Goal: Task Accomplishment & Management: Use online tool/utility

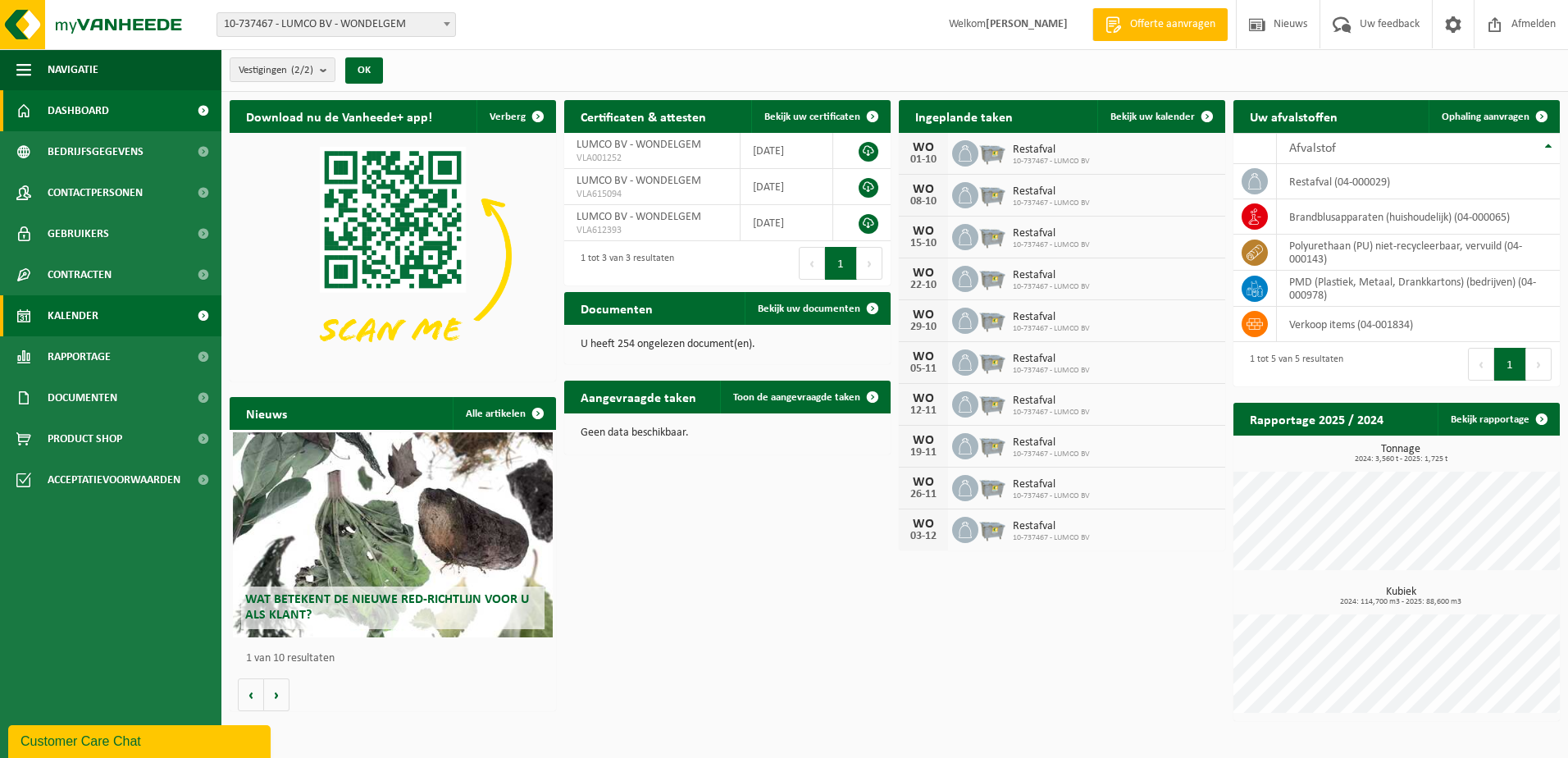
click at [68, 313] on span "Kalender" at bounding box center [74, 316] width 51 height 41
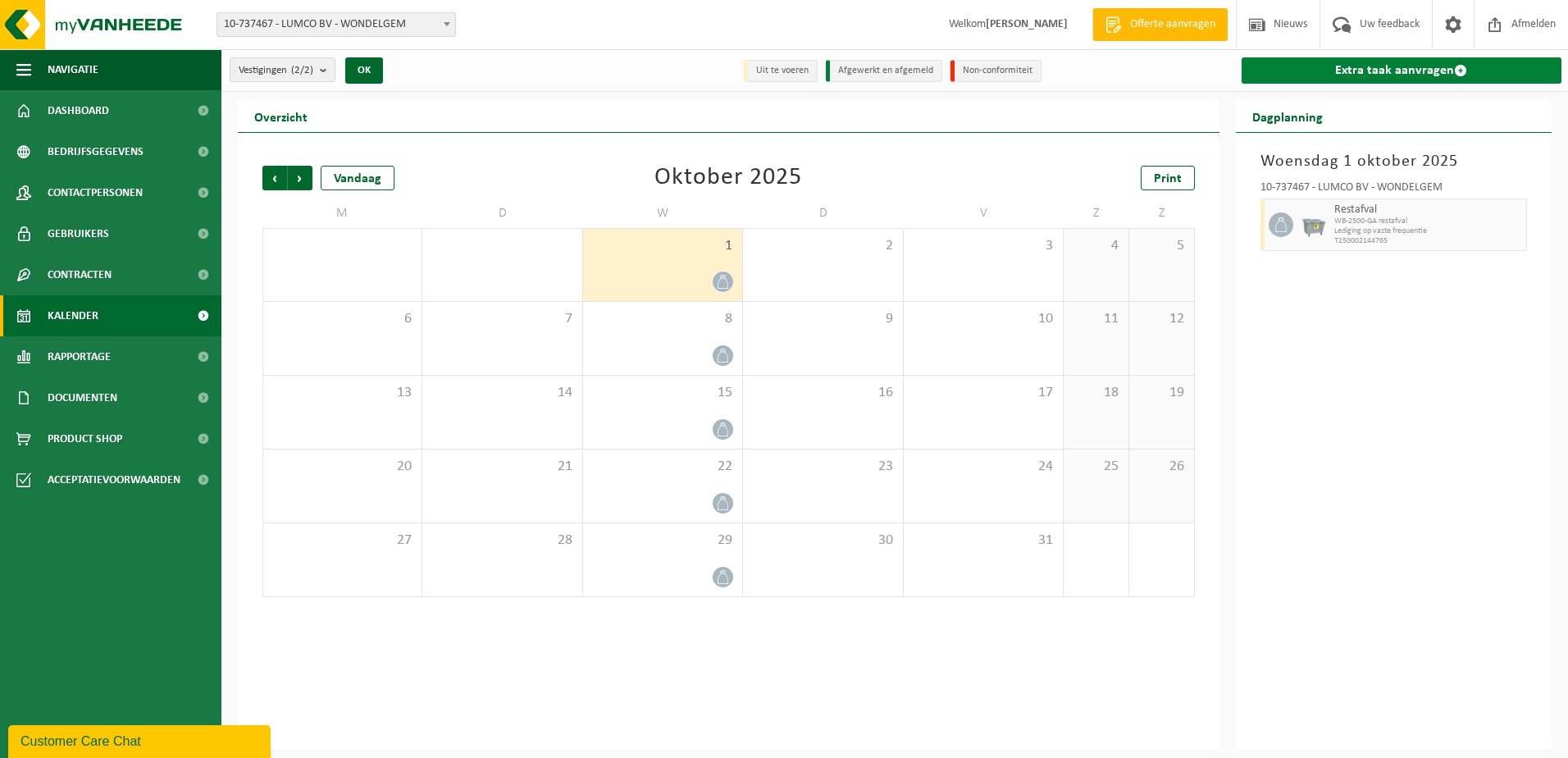
click at [1416, 64] on link "Extra taak aanvragen" at bounding box center [1401, 71] width 321 height 26
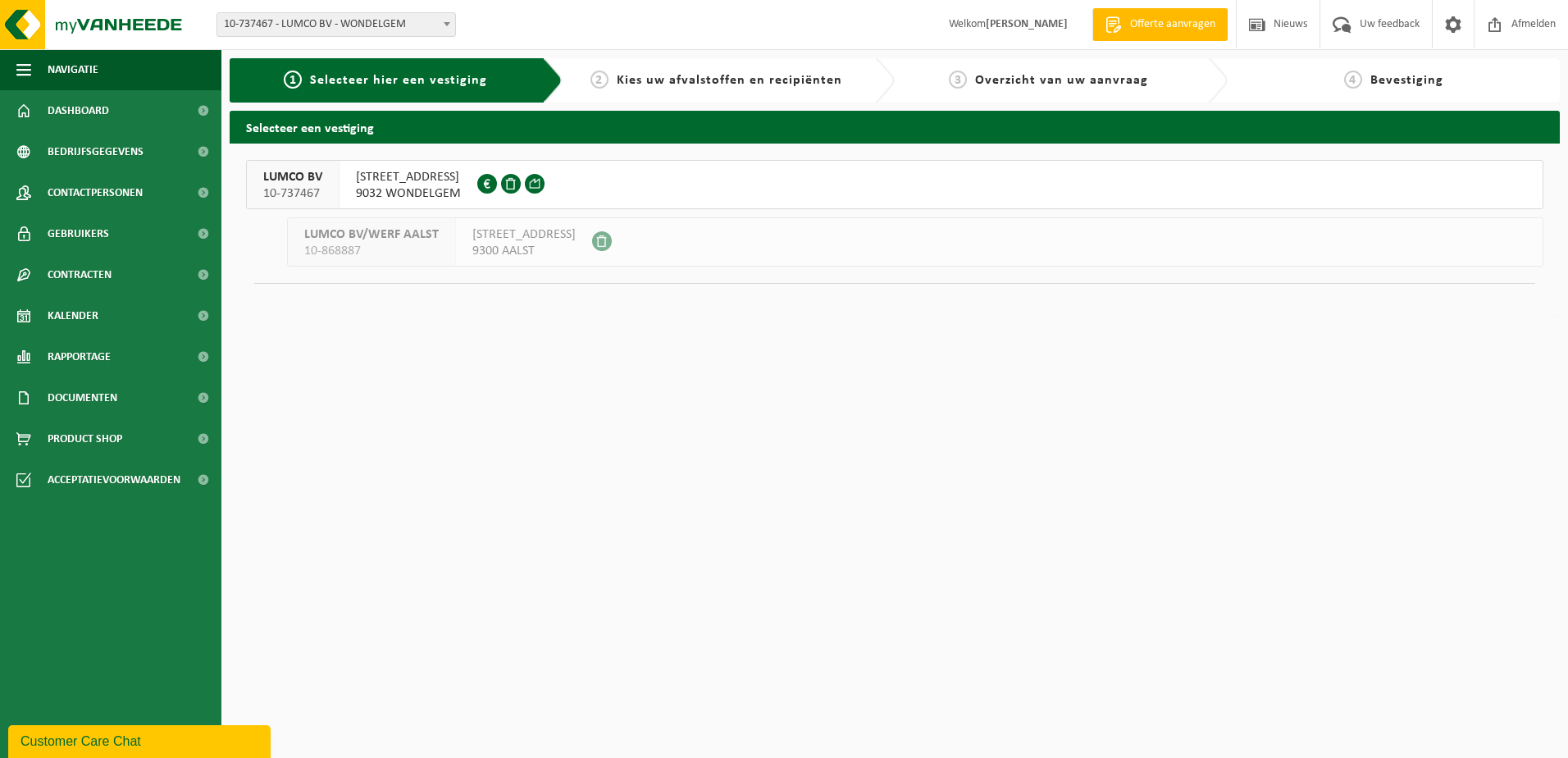
click at [401, 183] on span "WATLINGTONSTRAAT 6" at bounding box center [408, 177] width 105 height 17
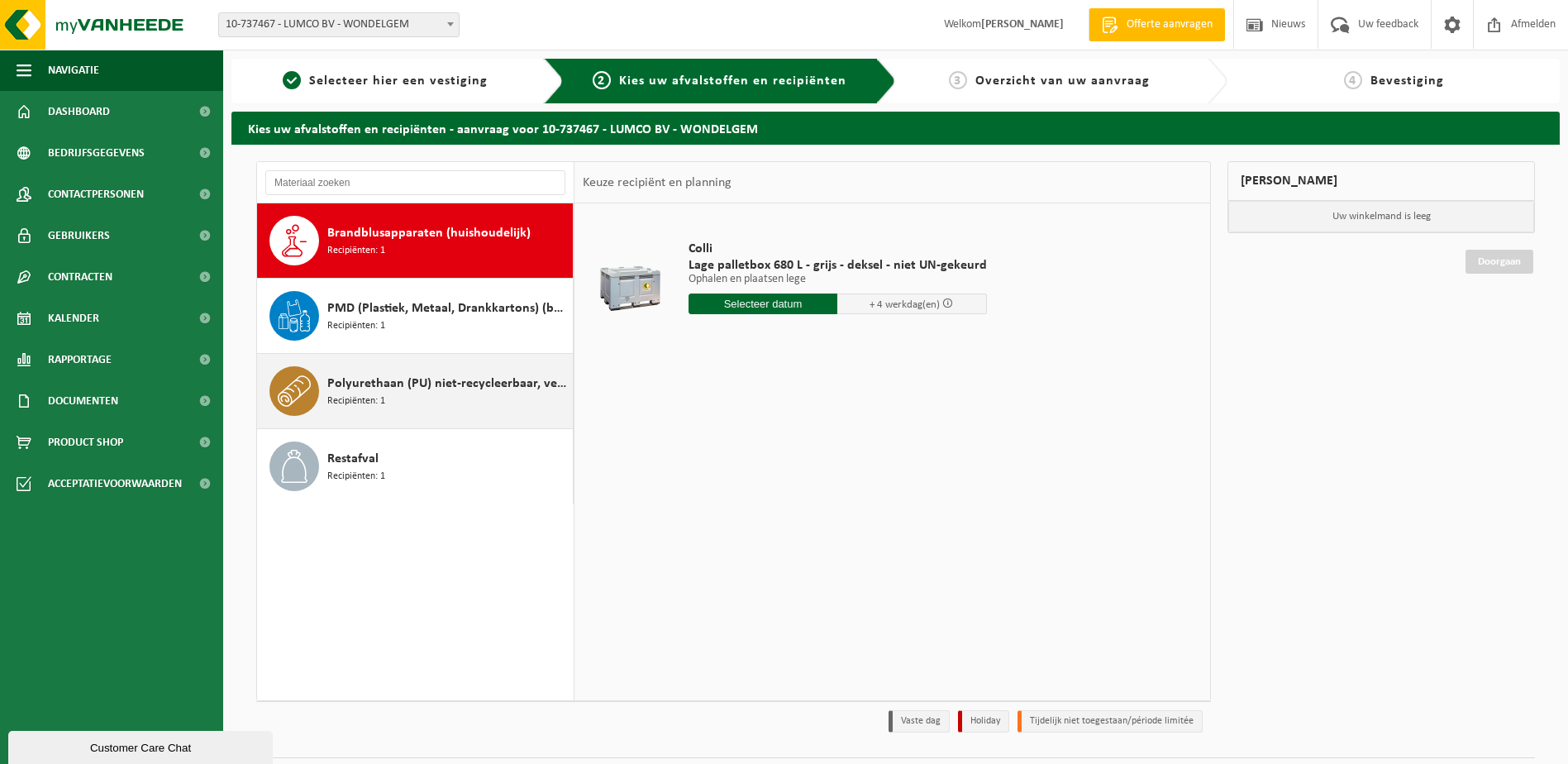
click at [386, 390] on span "Polyurethaan (PU) niet-recycleerbaar, vervuild" at bounding box center [448, 383] width 241 height 20
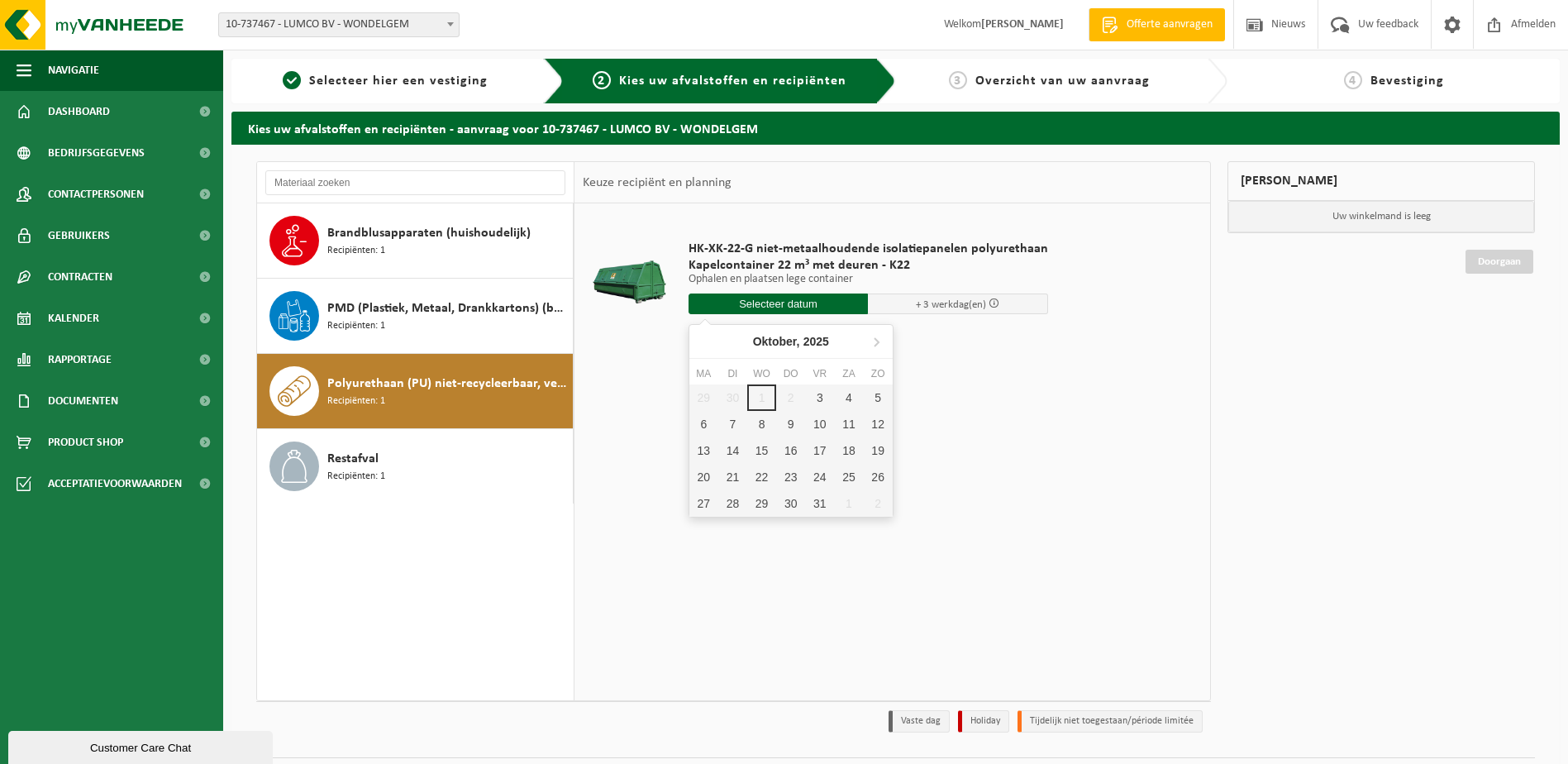
click at [747, 310] on input "text" at bounding box center [779, 303] width 180 height 21
click at [819, 400] on div "3" at bounding box center [819, 397] width 29 height 27
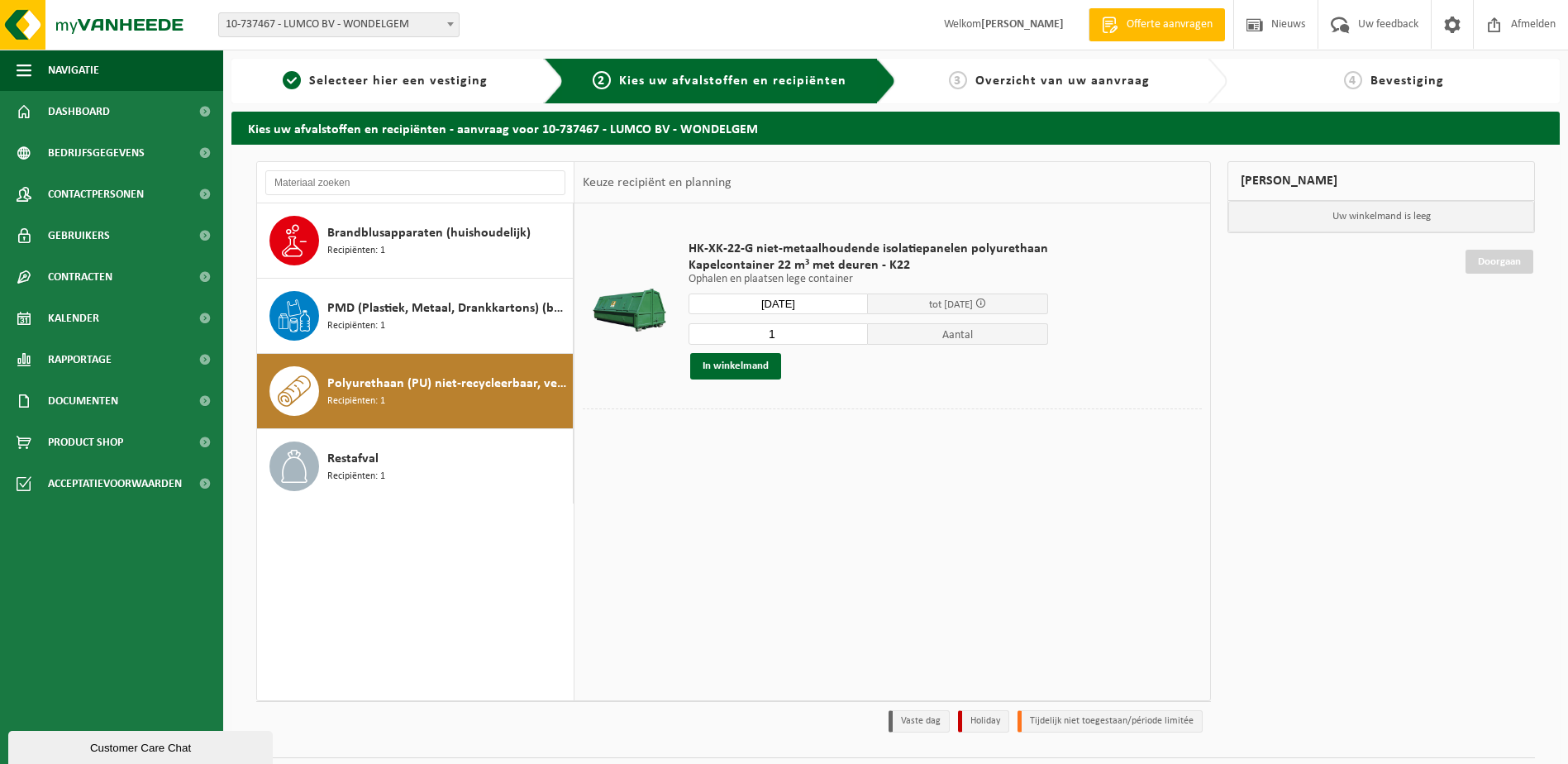
type input "Van 2025-10-03"
click at [721, 363] on button "In winkelmand" at bounding box center [735, 366] width 91 height 27
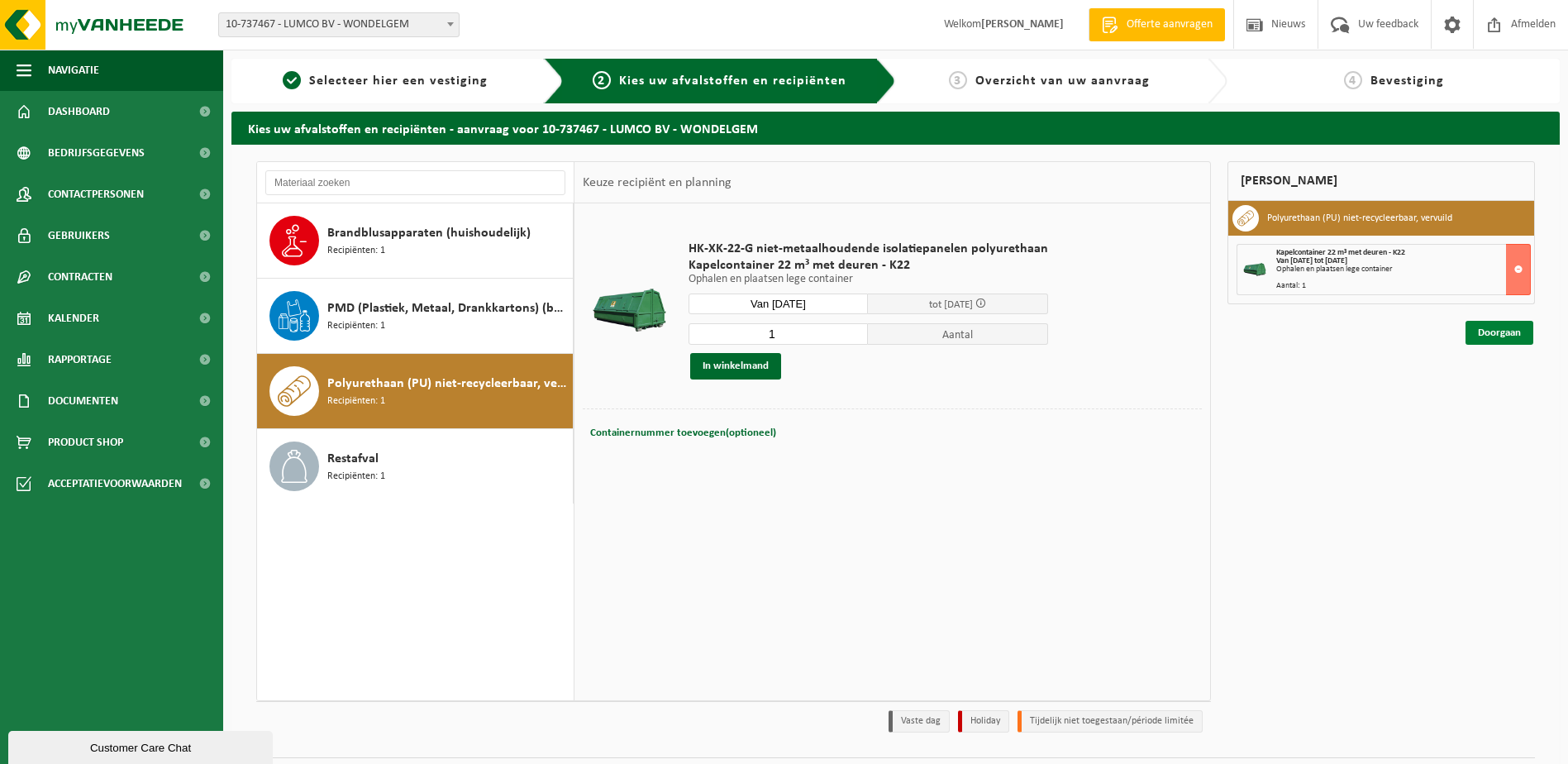
click at [1495, 326] on link "Doorgaan" at bounding box center [1499, 332] width 68 height 24
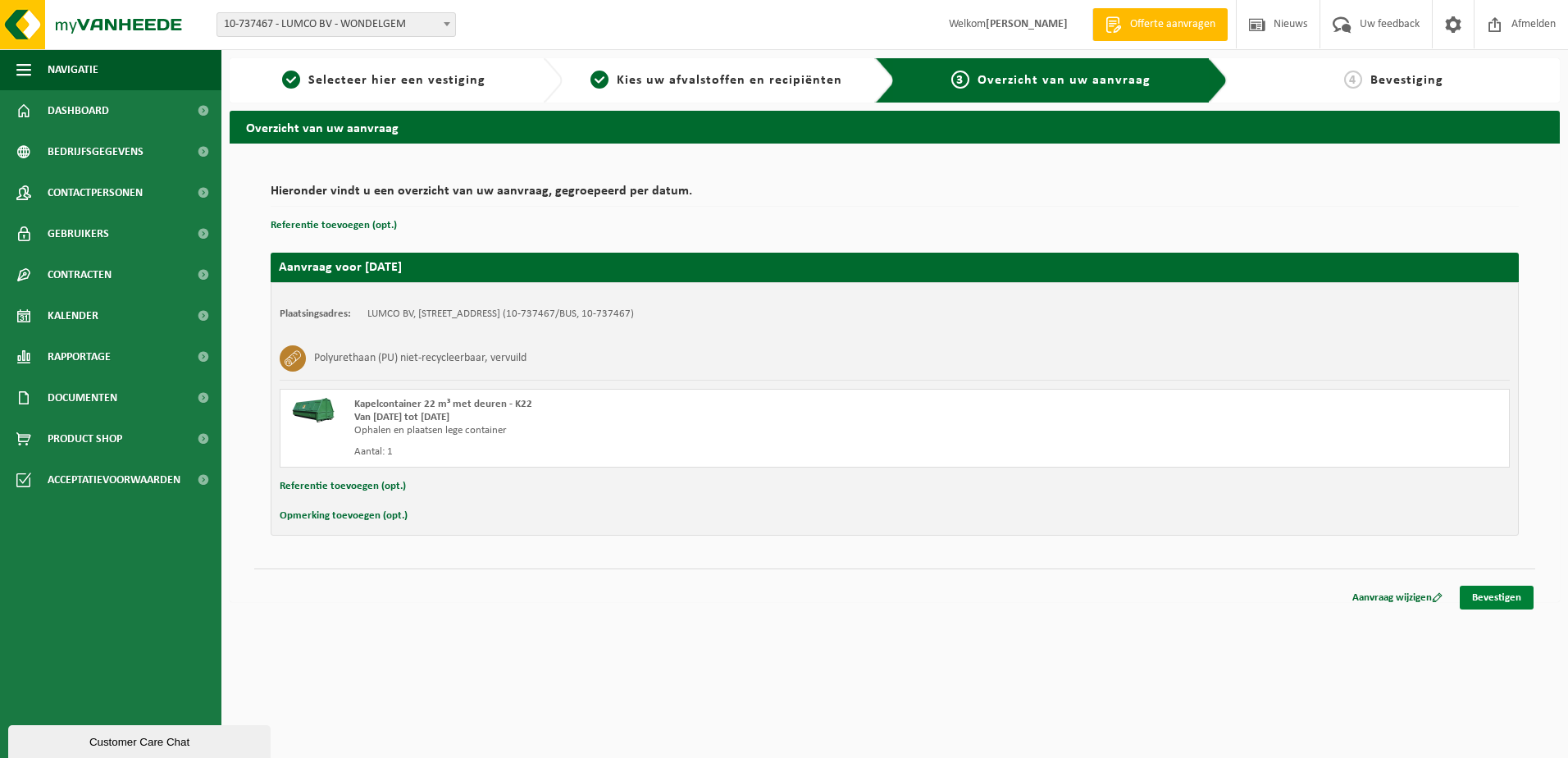
click at [1516, 591] on link "Bevestigen" at bounding box center [1496, 597] width 74 height 24
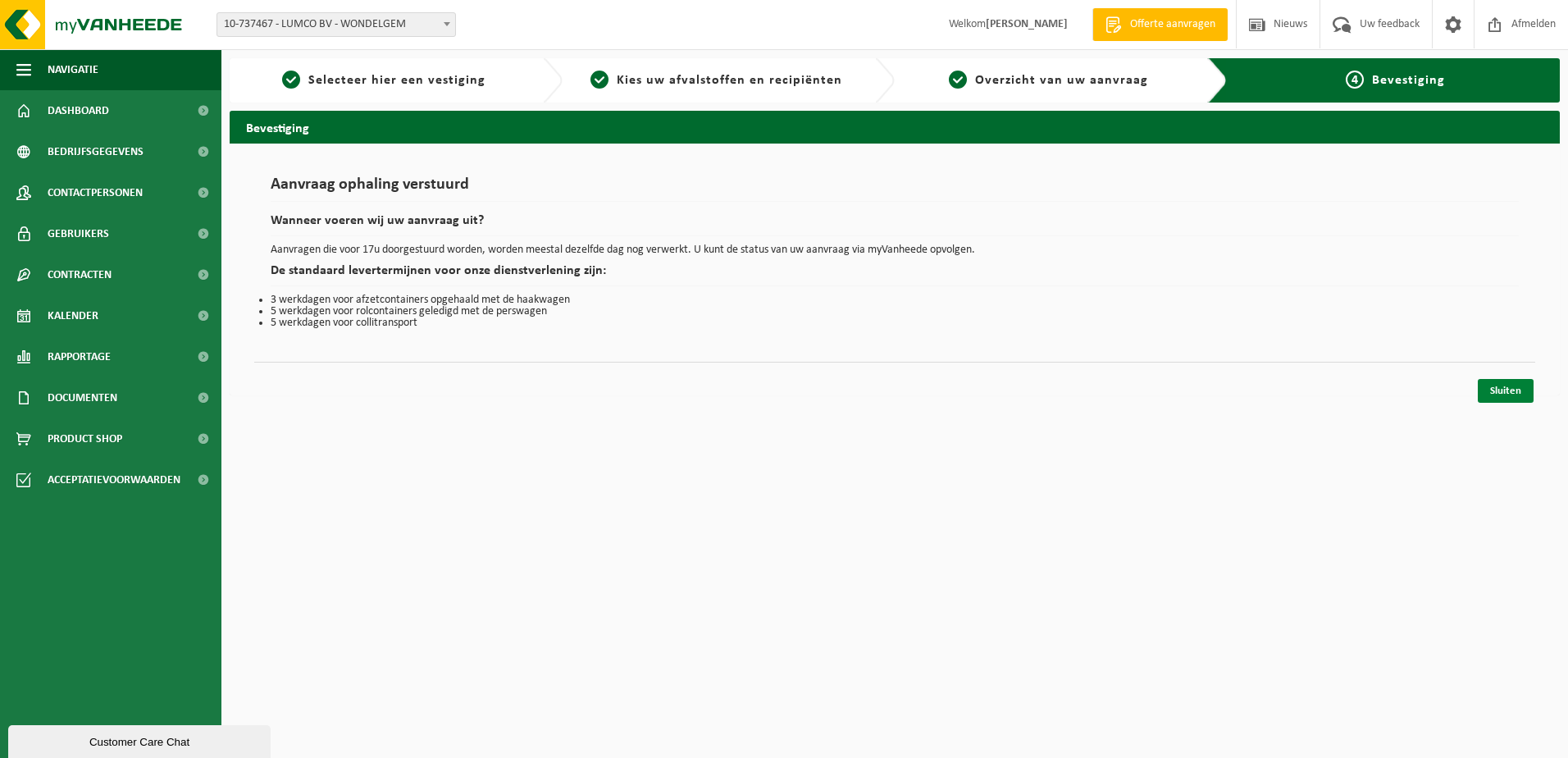
click at [1506, 389] on link "Sluiten" at bounding box center [1505, 390] width 56 height 24
